Goal: Task Accomplishment & Management: Manage account settings

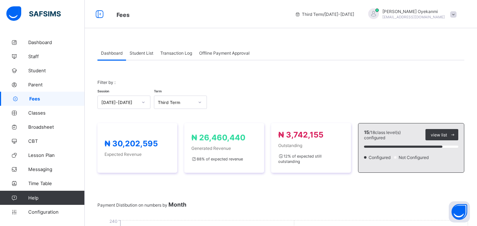
click at [148, 52] on span "Student List" at bounding box center [141, 52] width 24 height 5
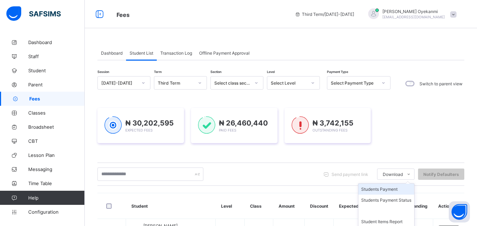
click at [399, 190] on li "Students Payment" at bounding box center [386, 189] width 56 height 11
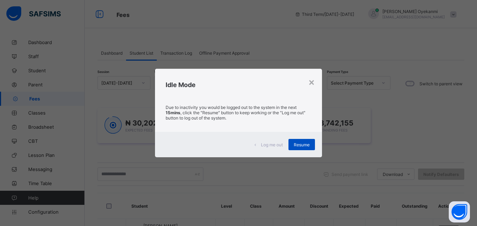
click at [304, 146] on span "Resume" at bounding box center [302, 144] width 16 height 5
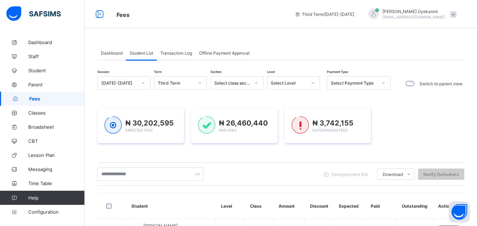
click at [37, 100] on span "Fees" at bounding box center [56, 99] width 55 height 6
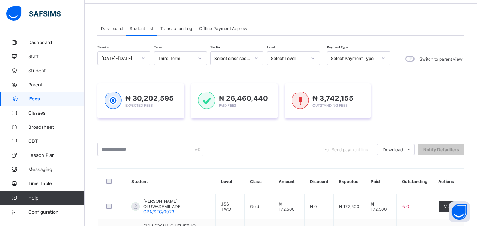
scroll to position [35, 0]
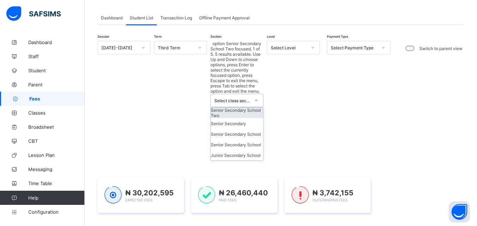
click at [253, 95] on div at bounding box center [256, 100] width 12 height 11
click at [236, 150] on div "Junior Secondary School" at bounding box center [237, 155] width 52 height 11
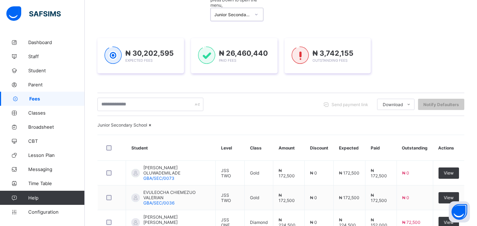
scroll to position [30, 0]
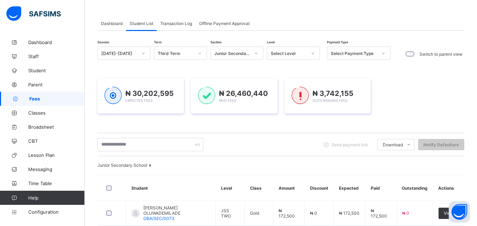
click at [144, 26] on div "Student List" at bounding box center [141, 23] width 31 height 14
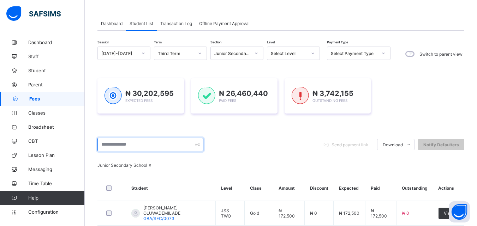
click at [144, 144] on input "text" at bounding box center [150, 144] width 106 height 13
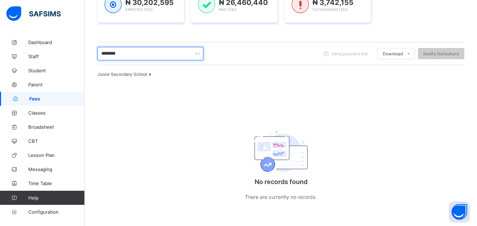
scroll to position [0, 0]
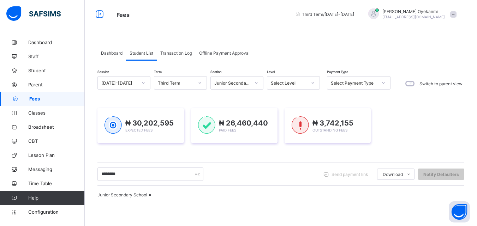
click at [147, 52] on span "Student List" at bounding box center [141, 52] width 24 height 5
click at [153, 198] on icon at bounding box center [150, 194] width 6 height 5
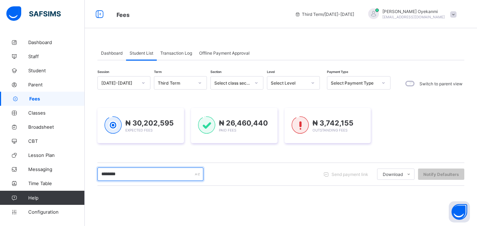
click at [168, 175] on input "********" at bounding box center [150, 174] width 106 height 13
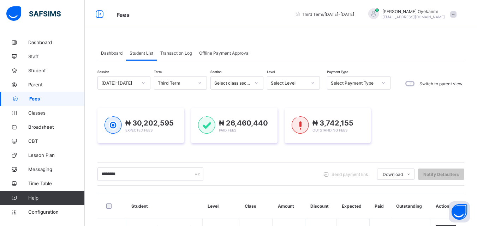
click at [146, 53] on span "Student List" at bounding box center [141, 52] width 24 height 5
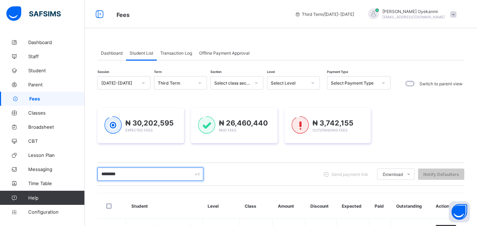
drag, startPoint x: 158, startPoint y: 171, endPoint x: 91, endPoint y: 177, distance: 67.3
click at [91, 177] on div "Dashboard Student List Transaction Log Offline Payment Approval Student List Mo…" at bounding box center [281, 160] width 392 height 250
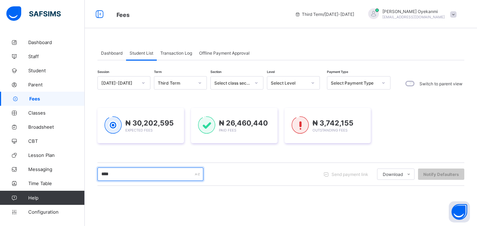
type input "*********"
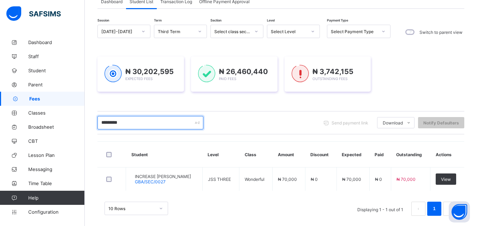
scroll to position [59, 0]
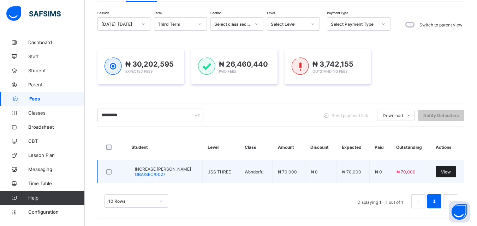
click at [451, 173] on span "View" at bounding box center [446, 171] width 10 height 5
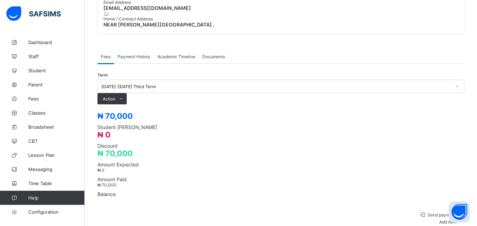
scroll to position [222, 0]
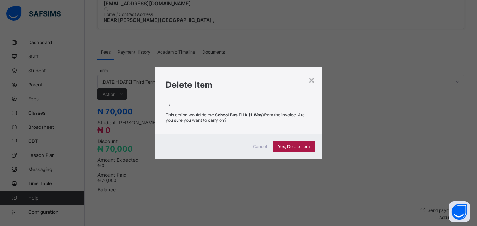
click at [288, 144] on span "Yes, Delete Item" at bounding box center [294, 146] width 32 height 5
click at [391, 171] on div "× Delete Item This action would delete School Bus FHA (1 Way) from the invoice.…" at bounding box center [238, 113] width 477 height 226
click at [314, 85] on div "×" at bounding box center [311, 80] width 7 height 12
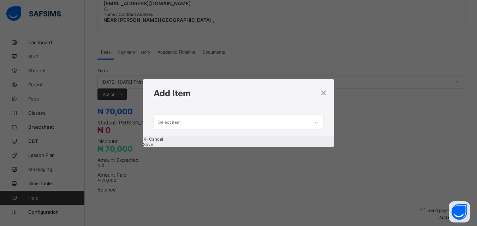
click at [319, 88] on h1 "Add Item" at bounding box center [237, 93] width 169 height 10
click at [326, 87] on div "×" at bounding box center [323, 92] width 7 height 12
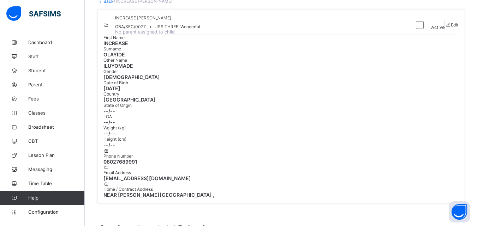
scroll to position [0, 0]
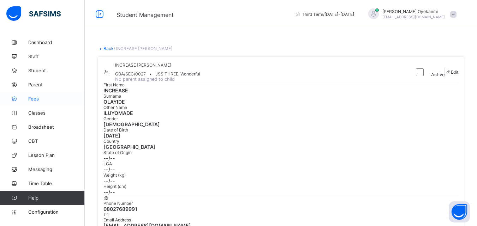
click at [41, 99] on span "Fees" at bounding box center [56, 99] width 56 height 6
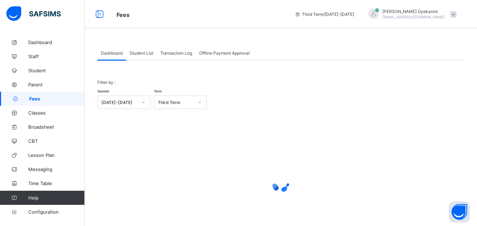
click at [141, 53] on span "Student List" at bounding box center [141, 52] width 24 height 5
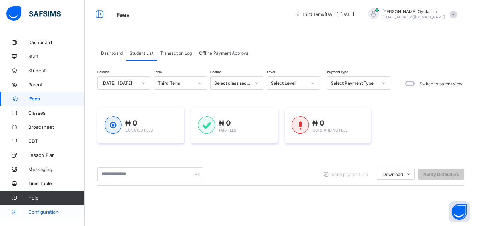
click at [45, 212] on span "Configuration" at bounding box center [56, 212] width 56 height 6
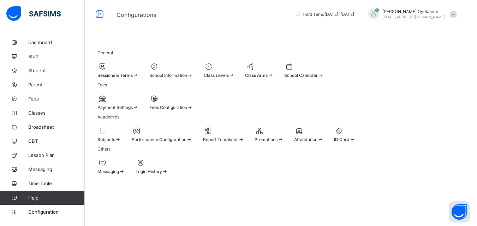
click at [193, 110] on div "Fees Configuration" at bounding box center [171, 103] width 44 height 16
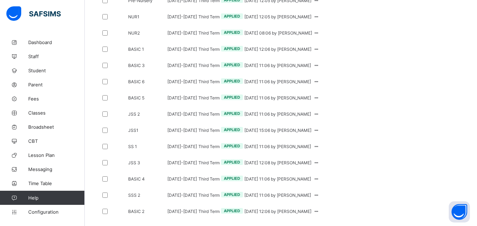
scroll to position [247, 0]
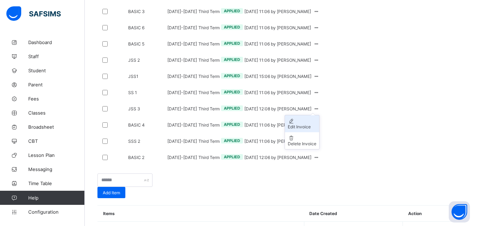
click at [316, 129] on div "Edit Invoice" at bounding box center [302, 126] width 29 height 5
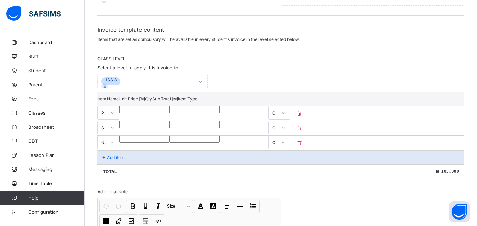
scroll to position [148, 0]
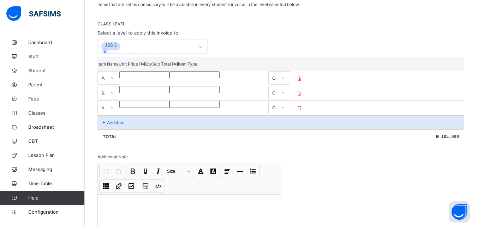
click at [303, 90] on icon at bounding box center [299, 93] width 7 height 6
type input "*****"
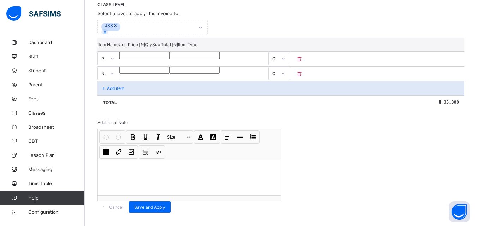
scroll to position [177, 0]
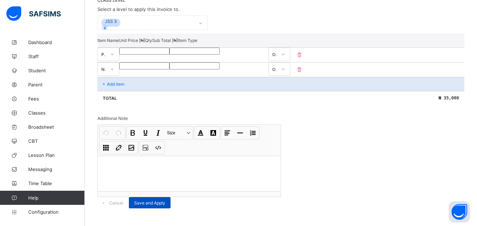
click at [165, 200] on span "Save and Apply" at bounding box center [149, 202] width 31 height 5
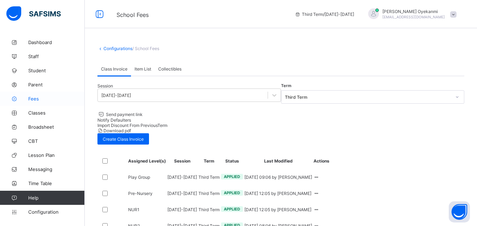
click at [37, 98] on span "Fees" at bounding box center [56, 99] width 56 height 6
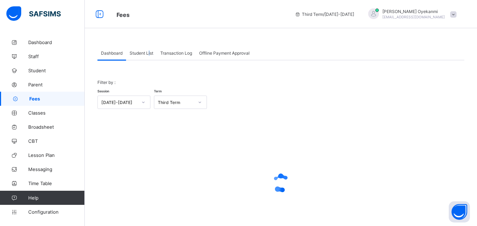
click at [150, 53] on span "Student List" at bounding box center [141, 52] width 24 height 5
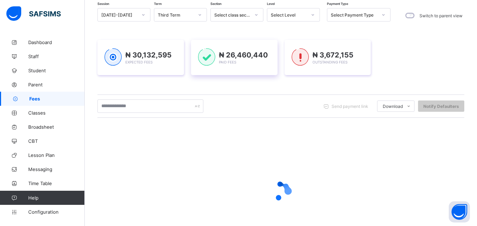
scroll to position [71, 0]
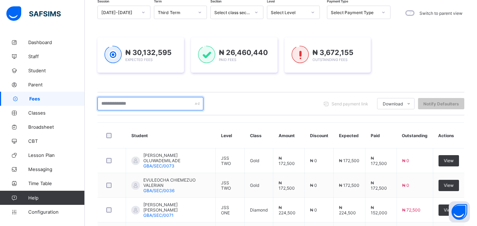
click at [142, 105] on input "text" at bounding box center [150, 103] width 106 height 13
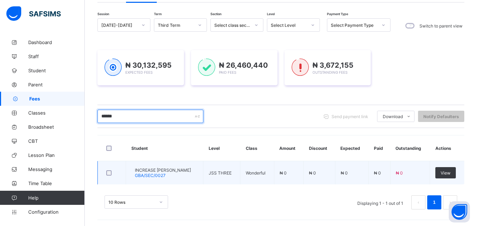
scroll to position [59, 0]
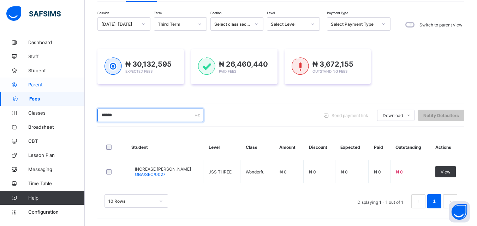
drag, startPoint x: 129, startPoint y: 115, endPoint x: 68, endPoint y: 87, distance: 67.7
click at [68, 96] on div "Fees Third Term / [DATE]-[DATE] [PERSON_NAME] [EMAIL_ADDRESS][DOMAIN_NAME] Dash…" at bounding box center [238, 83] width 477 height 285
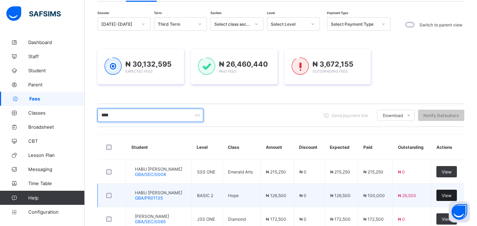
type input "****"
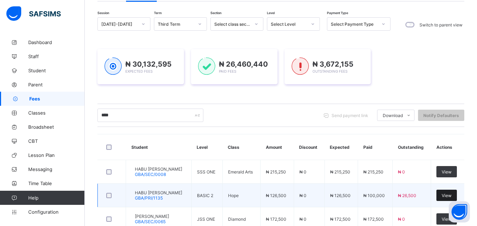
click at [451, 196] on span "View" at bounding box center [446, 195] width 10 height 5
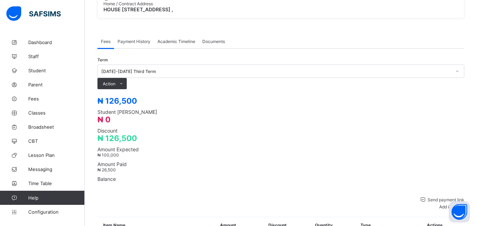
scroll to position [247, 0]
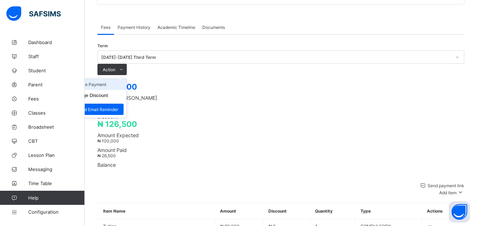
click at [126, 79] on li "Receive Payment" at bounding box center [97, 84] width 58 height 11
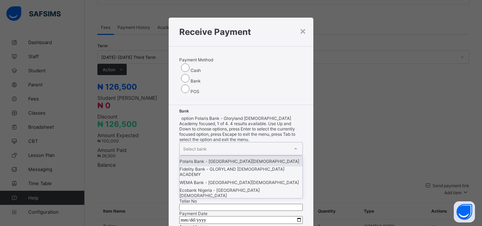
click at [223, 143] on div "Select bank" at bounding box center [234, 149] width 109 height 13
click at [212, 156] on div "Polaris Bank - [GEOGRAPHIC_DATA][DEMOGRAPHIC_DATA]" at bounding box center [241, 161] width 123 height 11
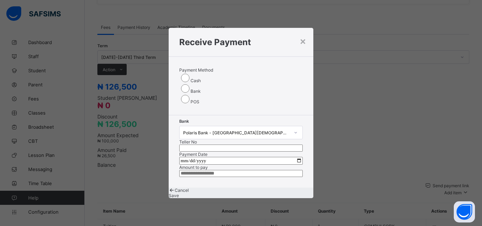
click at [259, 145] on input "text" at bounding box center [240, 148] width 123 height 7
type input "**********"
click at [182, 157] on input "date" at bounding box center [240, 161] width 123 height 8
type input "**********"
click at [185, 173] on input "currency" at bounding box center [240, 173] width 123 height 7
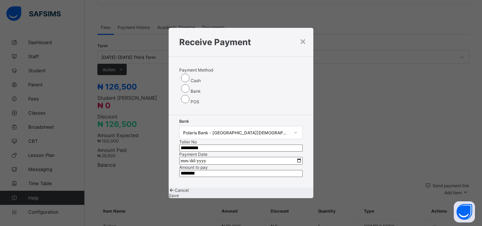
type input "********"
click at [179, 198] on span "Save" at bounding box center [174, 195] width 10 height 5
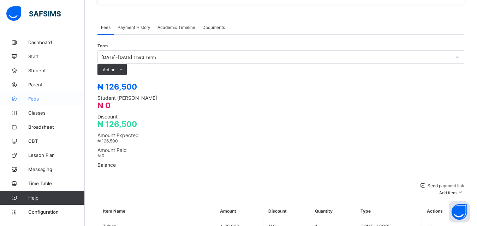
click at [37, 98] on span "Fees" at bounding box center [56, 99] width 56 height 6
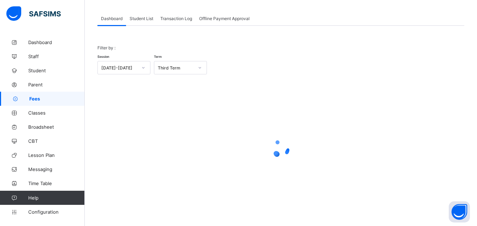
scroll to position [35, 0]
click at [139, 19] on span "Student List" at bounding box center [141, 18] width 24 height 5
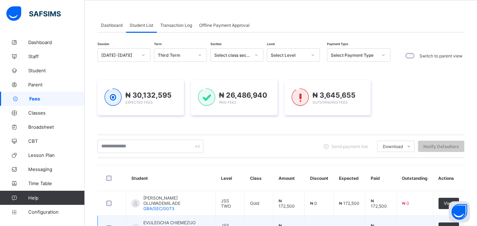
scroll to position [0, 0]
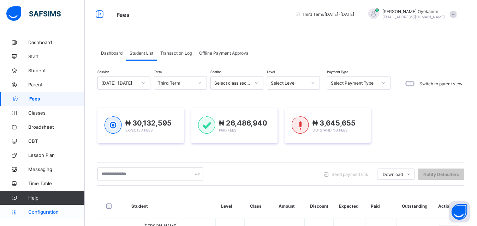
click at [53, 212] on span "Configuration" at bounding box center [56, 212] width 56 height 6
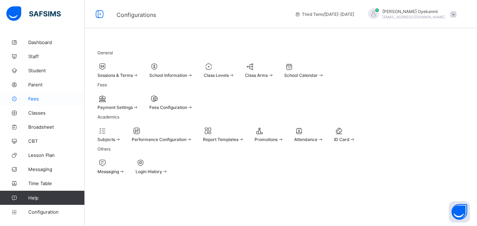
click at [28, 97] on span "Fees" at bounding box center [56, 99] width 56 height 6
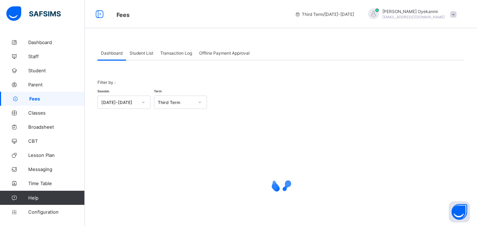
click at [143, 54] on span "Student List" at bounding box center [141, 52] width 24 height 5
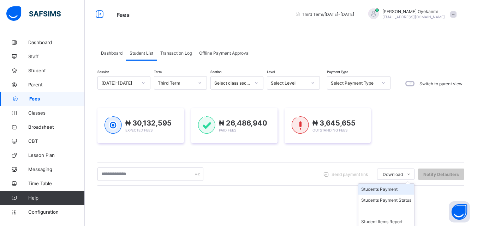
click at [395, 191] on li "Students Payment" at bounding box center [386, 189] width 56 height 11
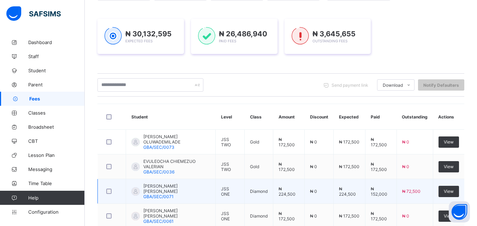
scroll to position [106, 0]
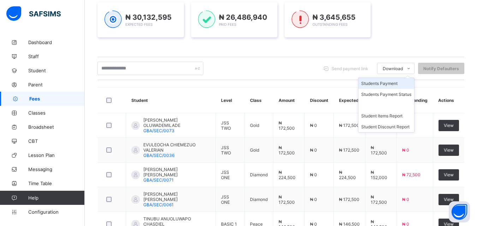
click at [394, 83] on li "Students Payment" at bounding box center [386, 83] width 56 height 11
click at [390, 84] on li "Students Payment" at bounding box center [386, 83] width 56 height 11
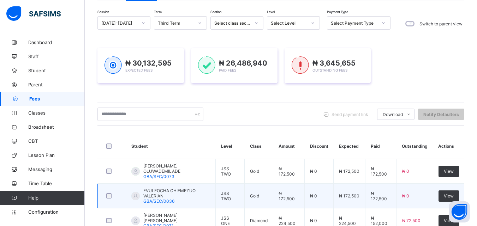
scroll to position [0, 0]
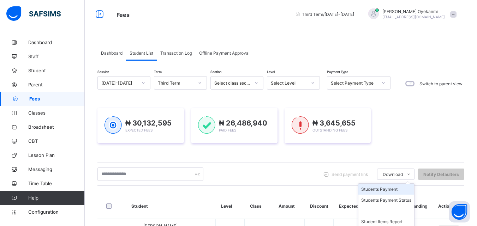
click at [381, 191] on li "Students Payment" at bounding box center [386, 189] width 56 height 11
click at [393, 188] on li "Students Payment" at bounding box center [386, 189] width 56 height 11
click at [393, 190] on li "Students Payment" at bounding box center [386, 189] width 56 height 11
